Goal: Task Accomplishment & Management: Manage account settings

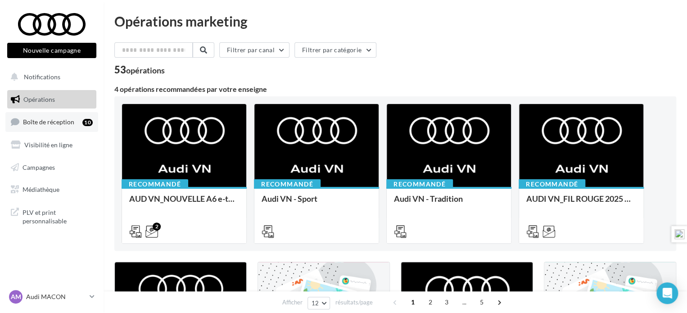
click at [67, 118] on span "Boîte de réception" at bounding box center [48, 122] width 51 height 8
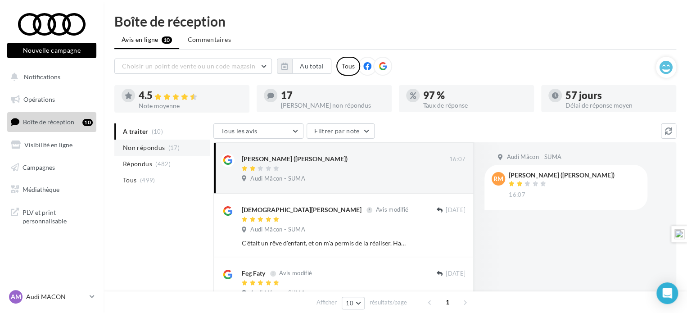
click at [140, 149] on span "Non répondus" at bounding box center [144, 147] width 42 height 9
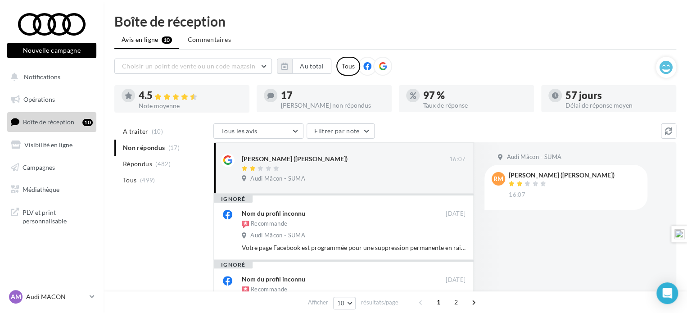
click at [382, 64] on icon at bounding box center [383, 66] width 8 height 8
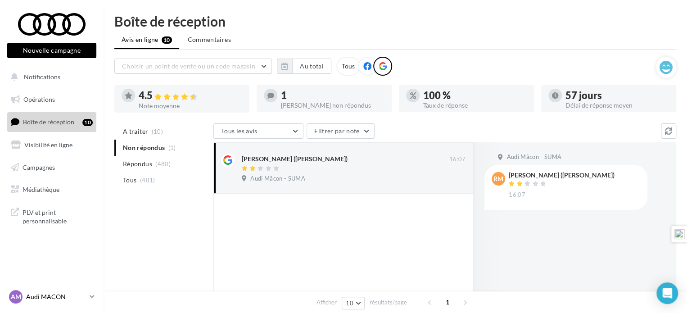
click at [58, 297] on p "Audi MACON" at bounding box center [56, 296] width 60 height 9
